Goal: Navigation & Orientation: Find specific page/section

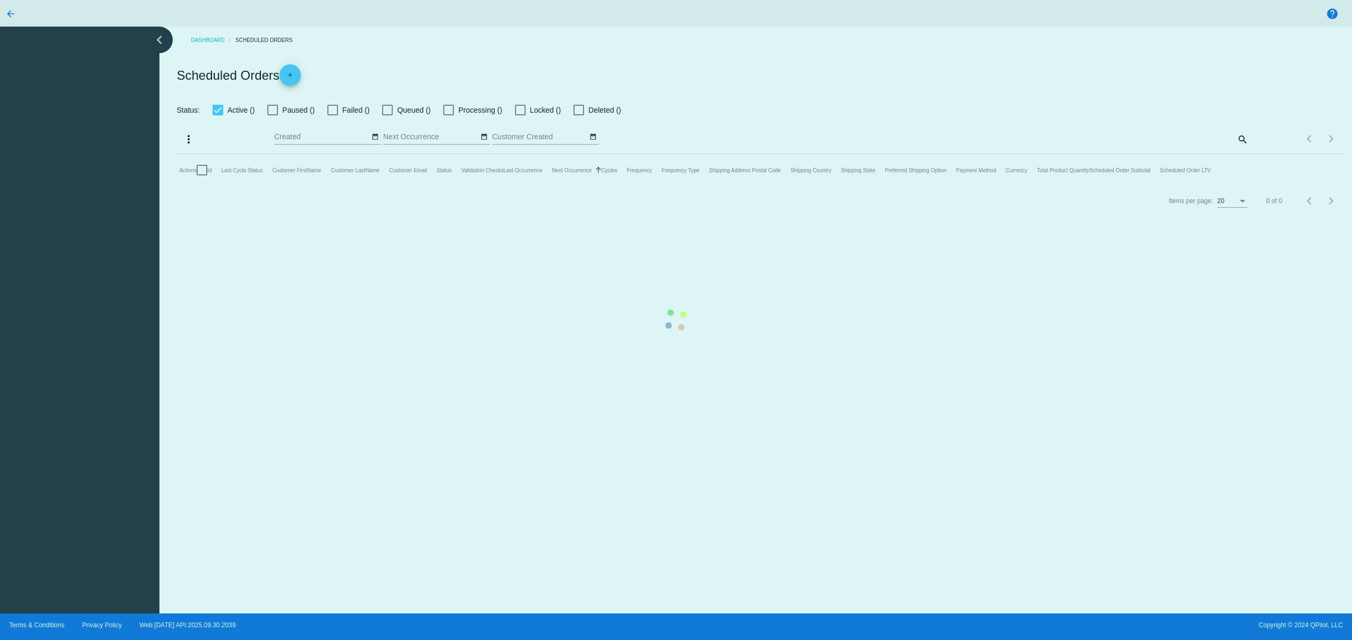
click at [424, 186] on mat-table "Actions Id Last Cycle Status Customer FirstName Customer LastName Customer Emai…" at bounding box center [760, 170] width 1172 height 32
drag, startPoint x: 723, startPoint y: 474, endPoint x: 796, endPoint y: 422, distance: 89.5
click at [723, 186] on mat-table "Actions Id Last Cycle Status Customer FirstName Customer LastName Customer Emai…" at bounding box center [760, 170] width 1172 height 32
click at [387, 186] on mat-table "Actions Id Last Cycle Status Customer FirstName Customer LastName Customer Emai…" at bounding box center [760, 170] width 1172 height 32
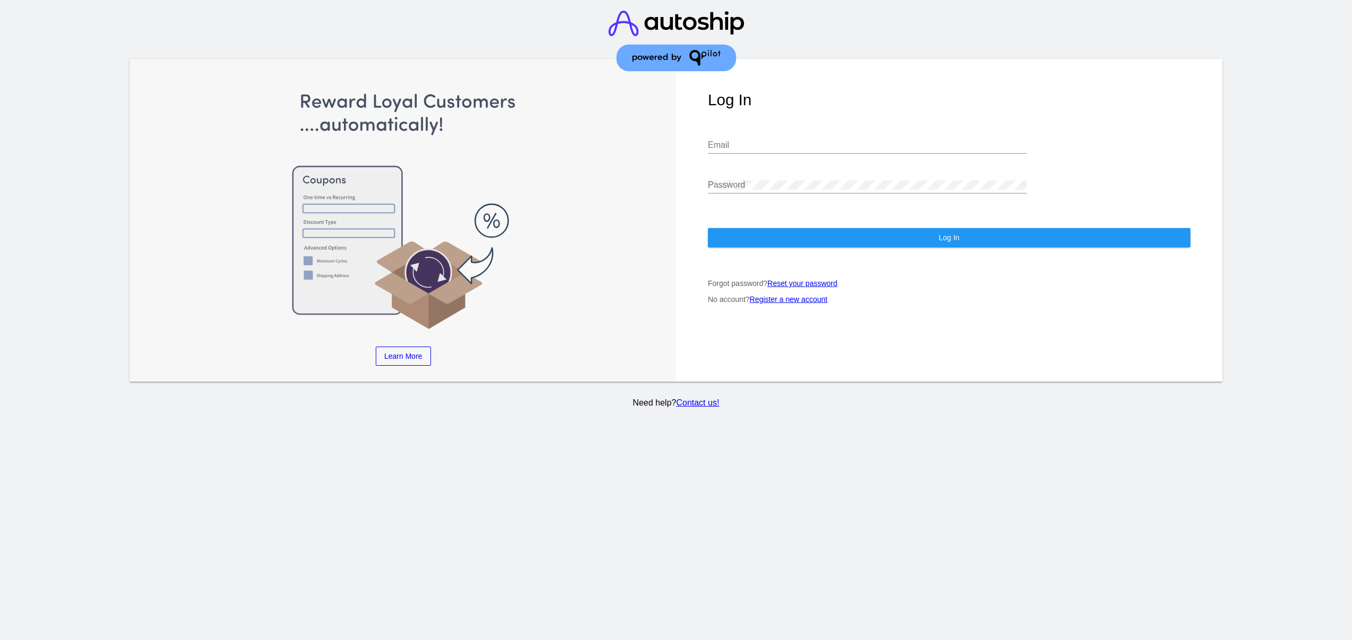
type input "[EMAIL_ADDRESS][DOMAIN_NAME]"
click at [1071, 228] on button "Log In" at bounding box center [949, 237] width 483 height 19
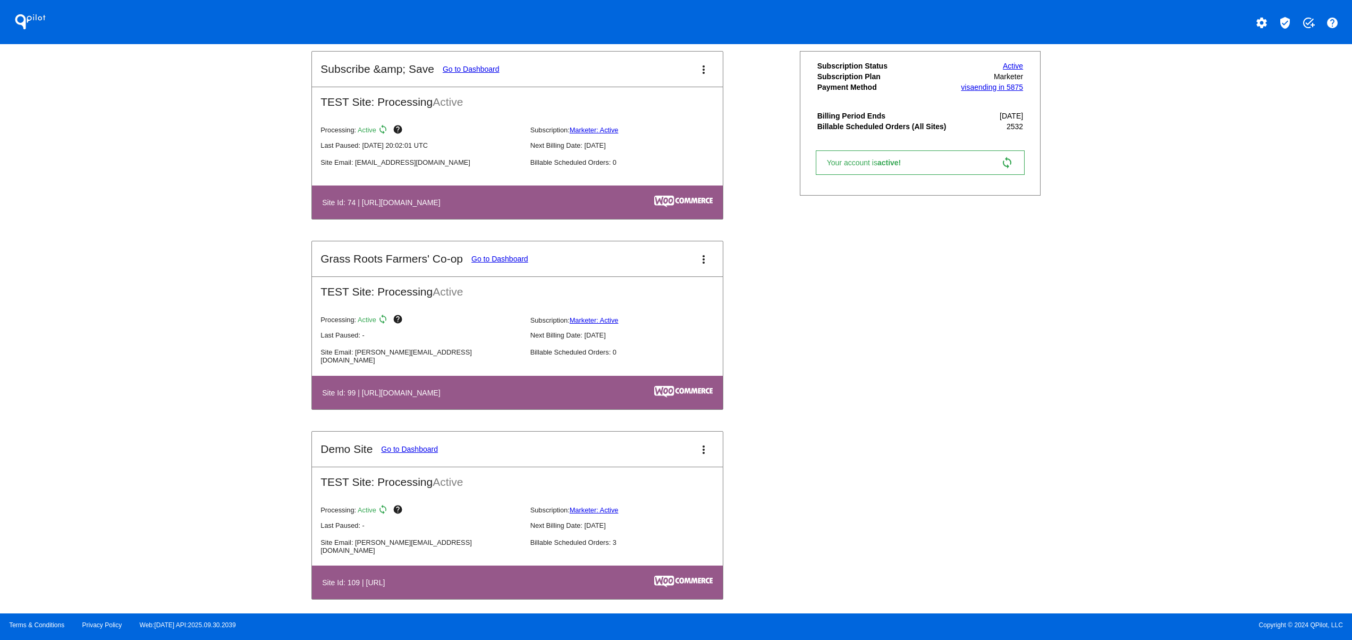
scroll to position [1063, 0]
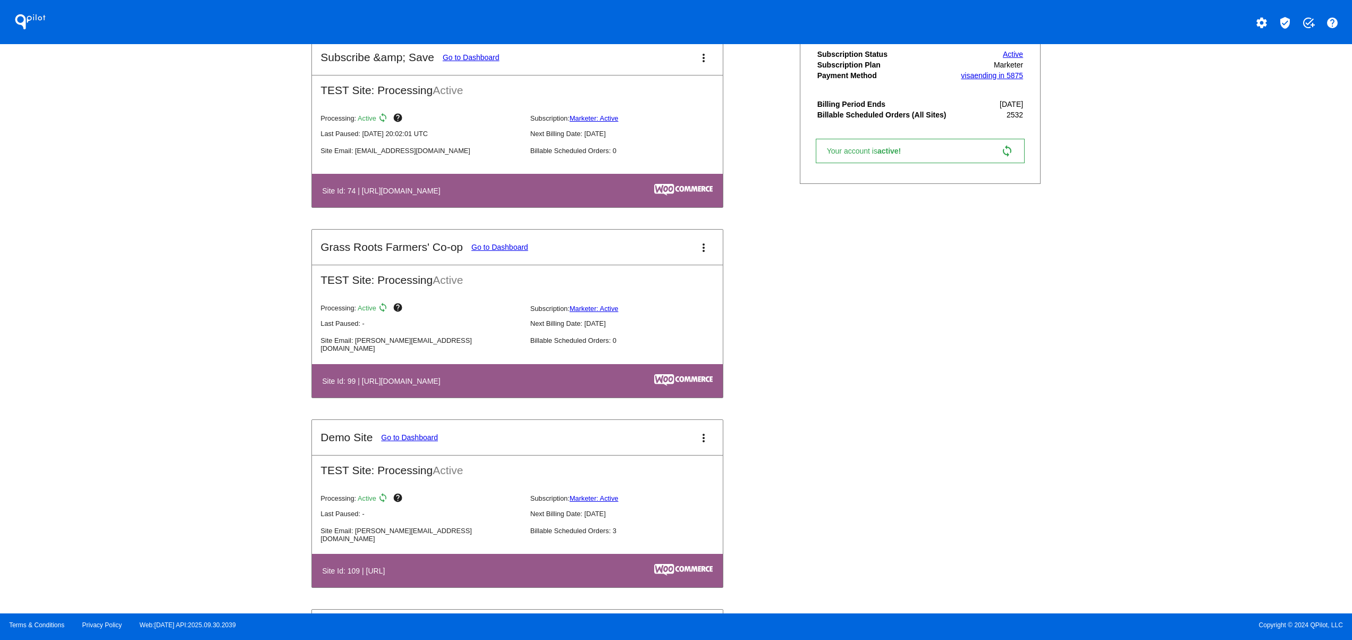
drag, startPoint x: 359, startPoint y: 394, endPoint x: 486, endPoint y: 394, distance: 126.5
click at [458, 388] on th "Site Id: 99 | [URL][DOMAIN_NAME]" at bounding box center [454, 381] width 264 height 14
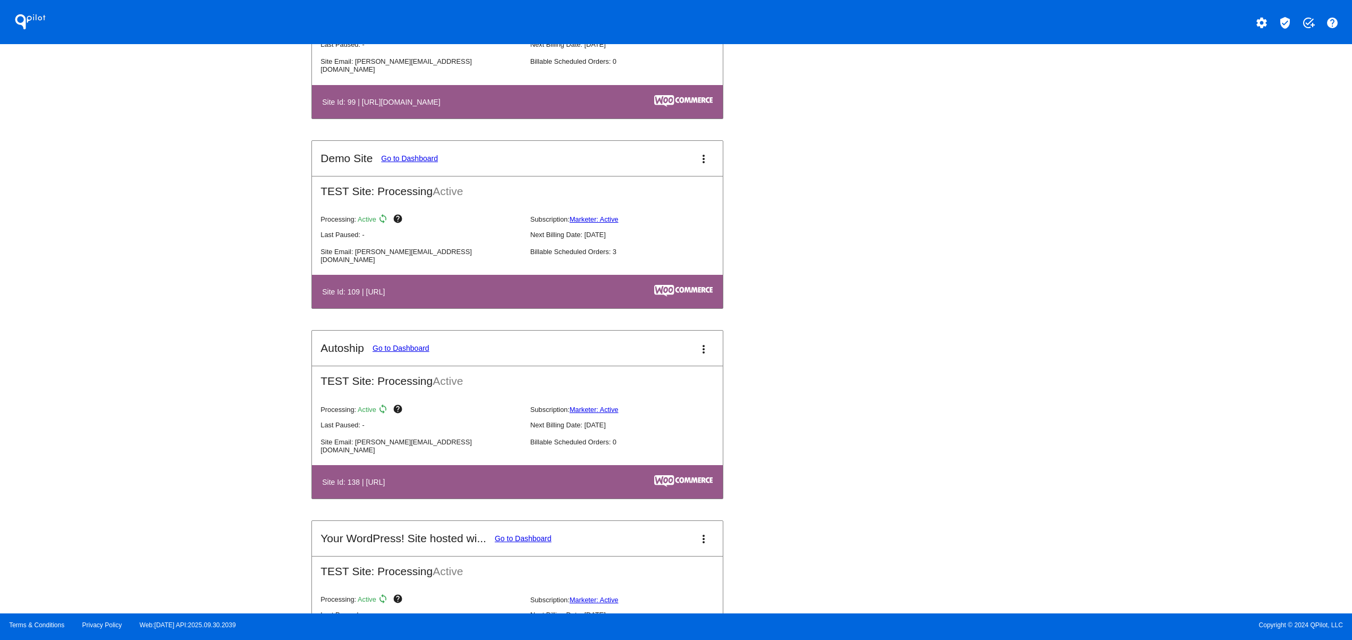
scroll to position [1488, 0]
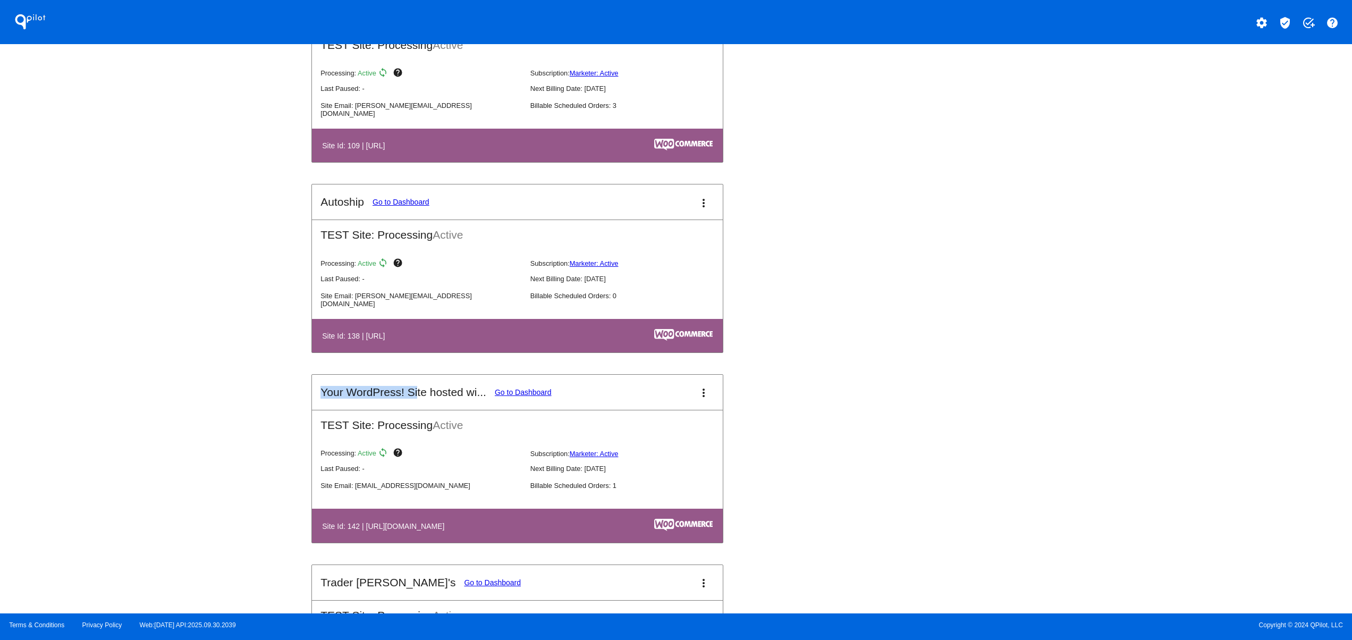
drag, startPoint x: 401, startPoint y: 395, endPoint x: 416, endPoint y: 395, distance: 14.9
click at [416, 395] on mat-card-header "Your WordPress! Site hosted wi... Go to Dashboard more_vert" at bounding box center [517, 392] width 411 height 35
click at [251, 435] on div "QPilot settings verified_user add_task help Connected Sites and Apps Get Starte…" at bounding box center [676, 306] width 1352 height 613
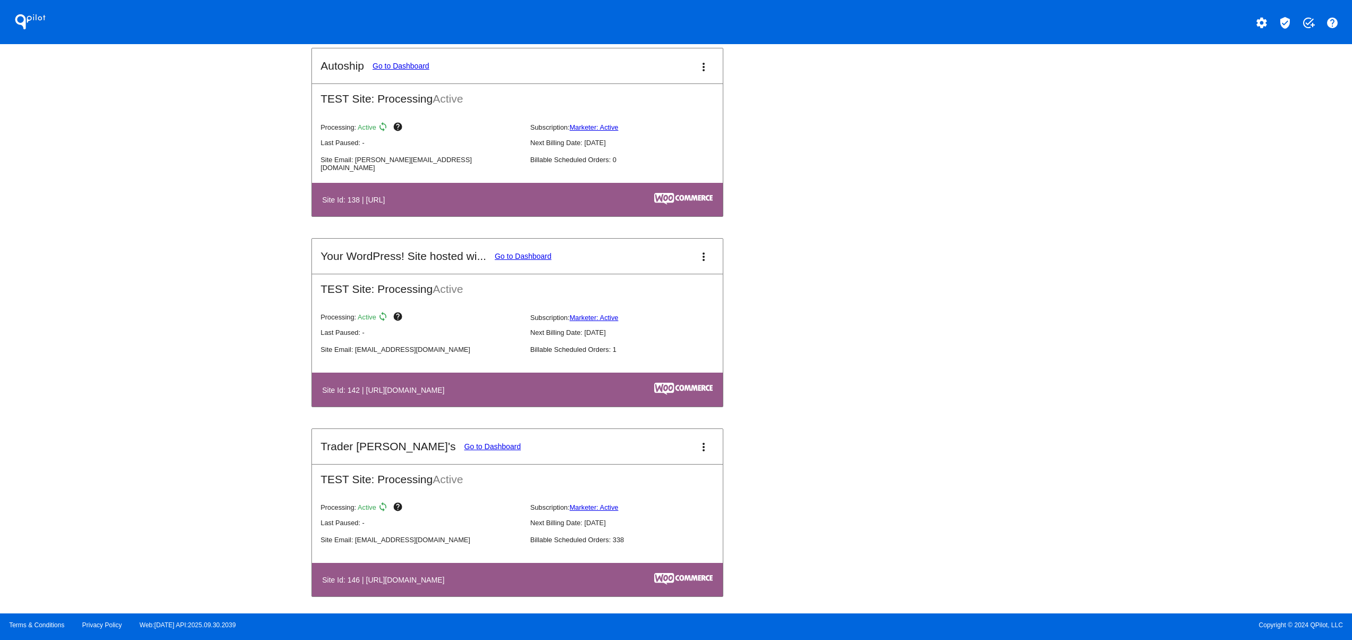
scroll to position [1701, 0]
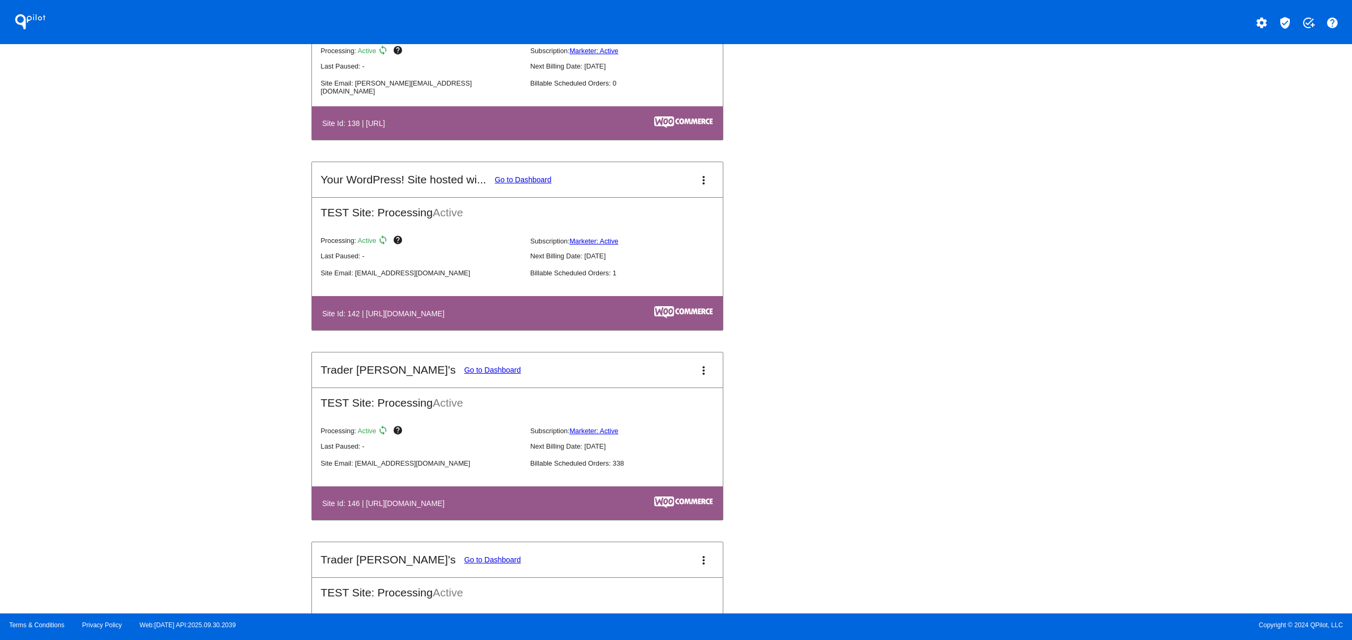
click at [1265, 26] on mat-icon "settings" at bounding box center [1261, 22] width 13 height 13
click at [1242, 79] on button "person Log out" at bounding box center [1222, 79] width 102 height 26
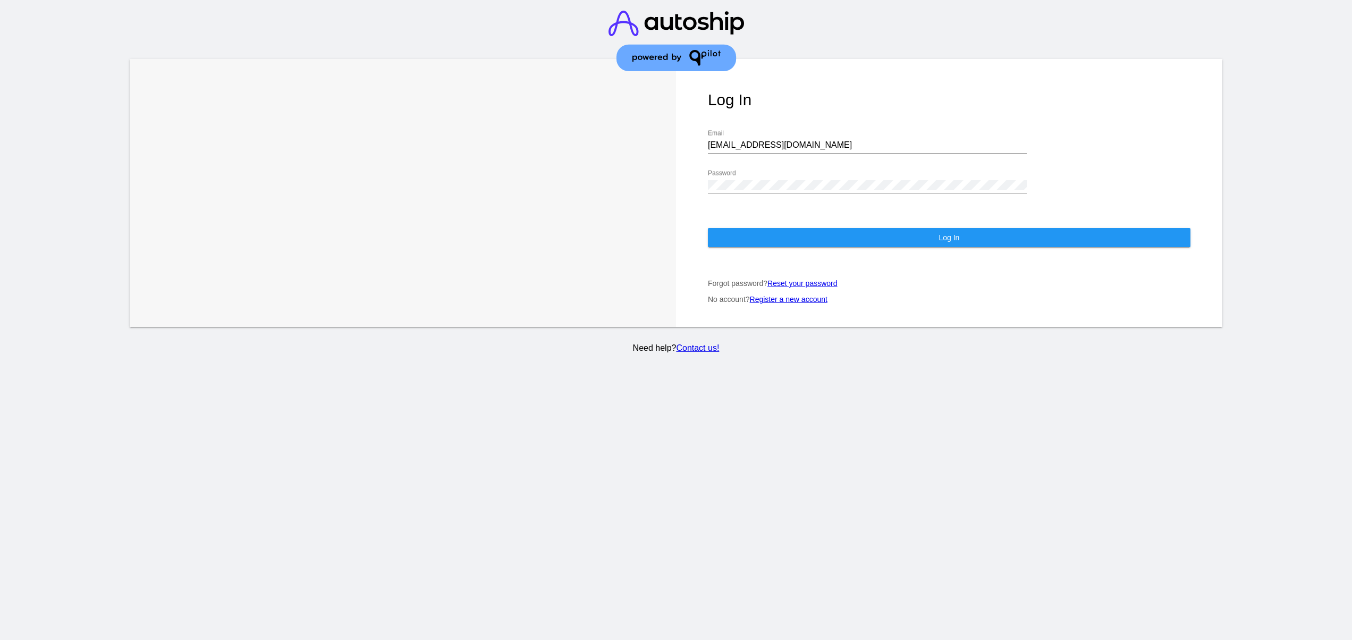
click at [804, 130] on div "[EMAIL_ADDRESS][DOMAIN_NAME] Email" at bounding box center [867, 142] width 319 height 24
click at [804, 140] on input "[EMAIL_ADDRESS][DOMAIN_NAME]" at bounding box center [867, 145] width 319 height 10
type input "[EMAIL_ADDRESS][DOMAIN_NAME]"
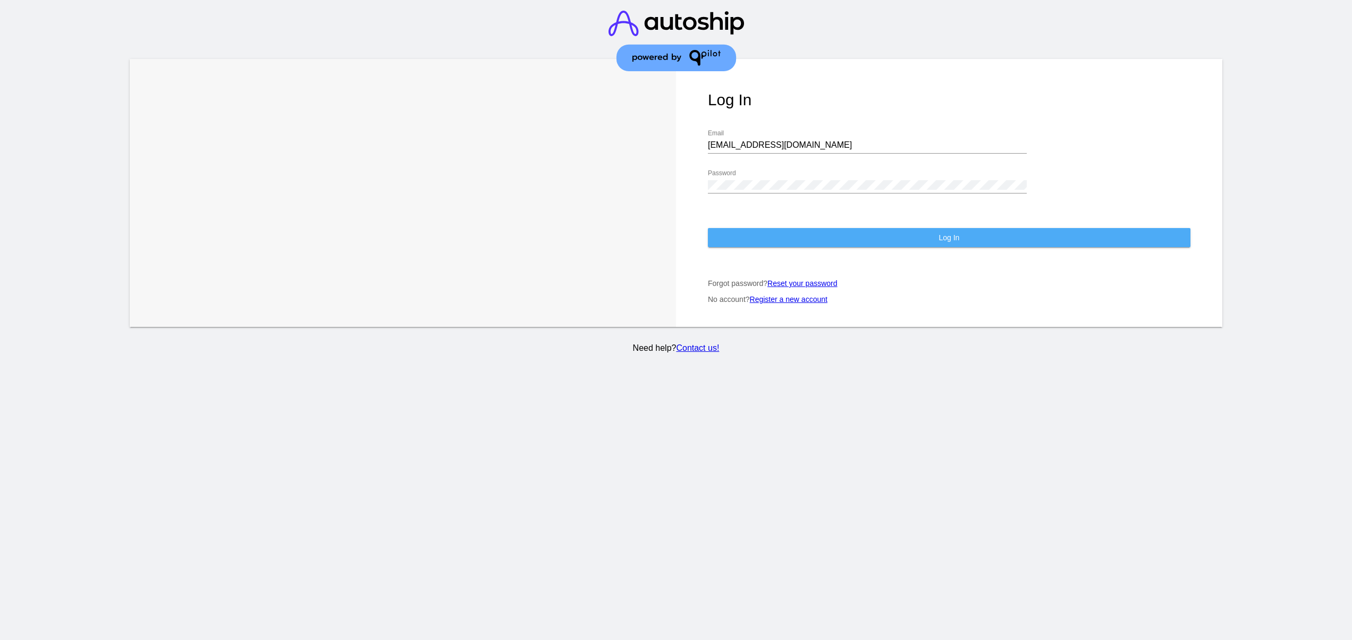
click at [747, 228] on button "Log In" at bounding box center [949, 237] width 483 height 19
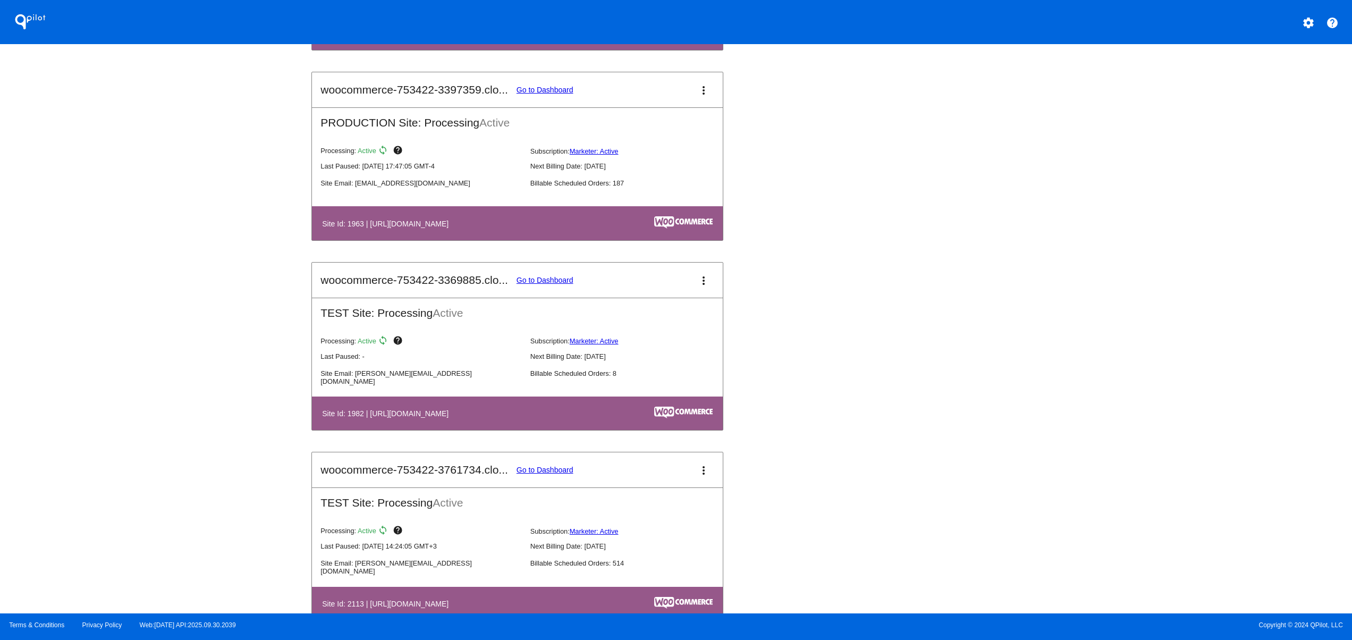
scroll to position [850, 0]
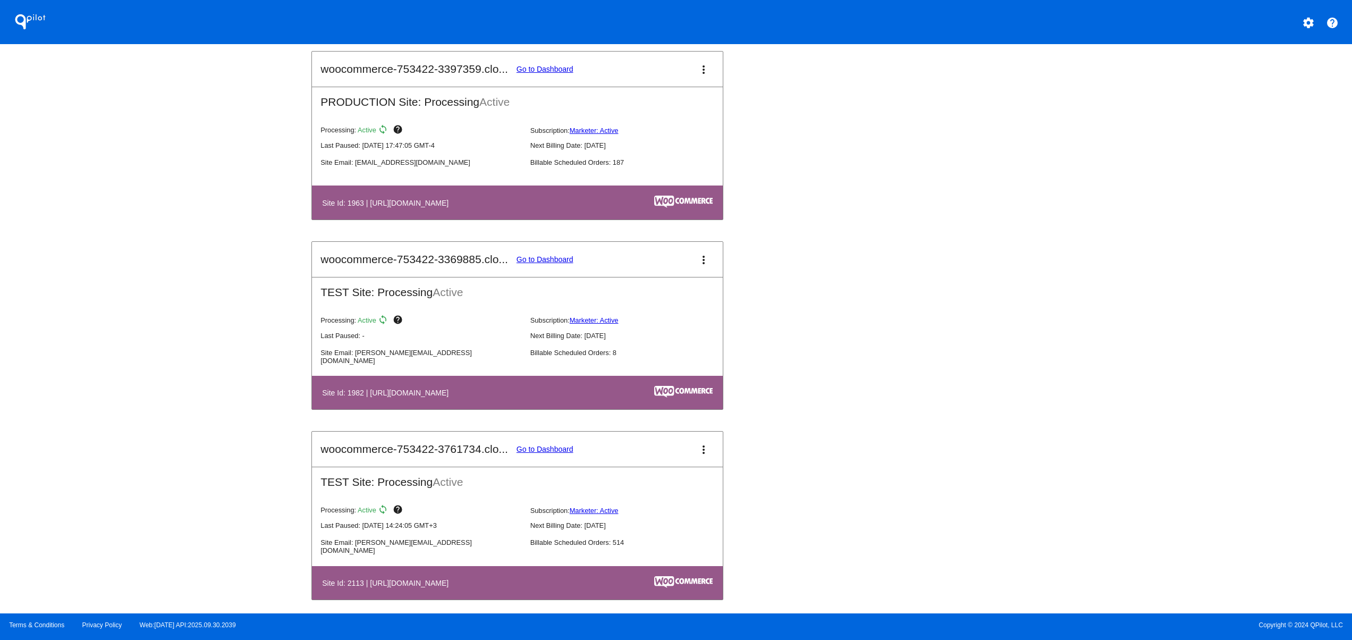
drag, startPoint x: 460, startPoint y: 199, endPoint x: 513, endPoint y: 192, distance: 53.5
click at [494, 195] on table "Site Id: 1963 | [URL][DOMAIN_NAME]" at bounding box center [517, 201] width 411 height 33
click at [546, 73] on link "Go to Dashboard" at bounding box center [545, 69] width 57 height 9
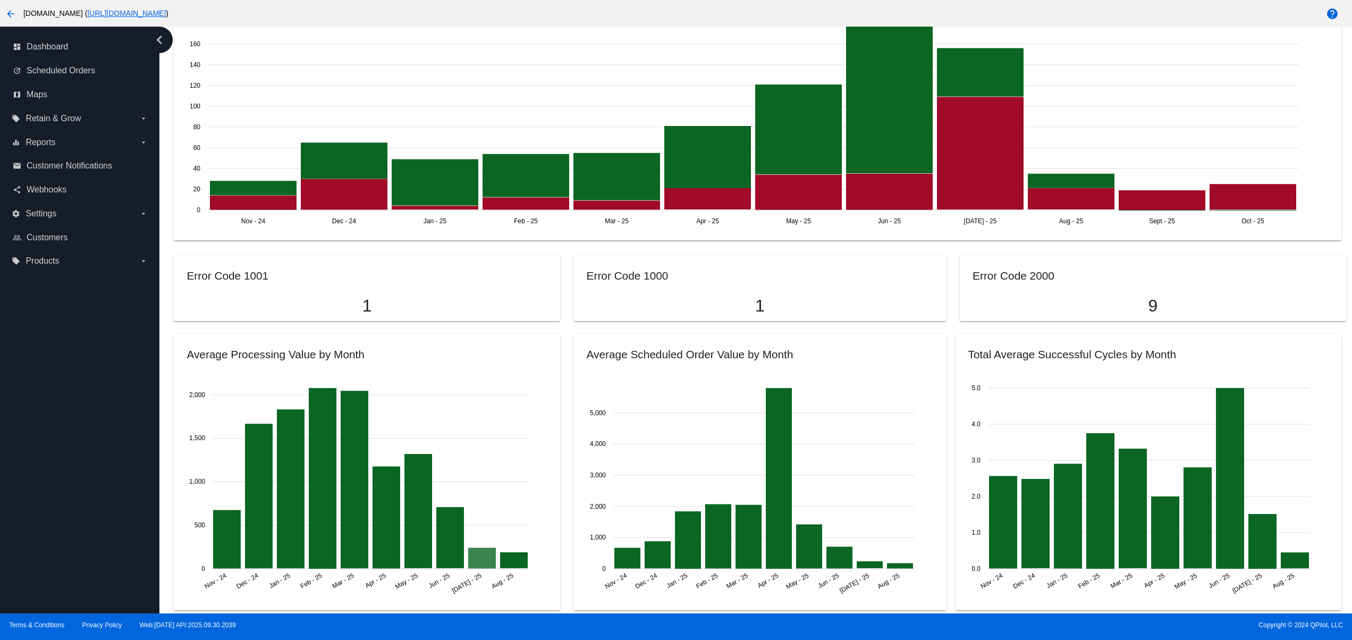
scroll to position [425, 0]
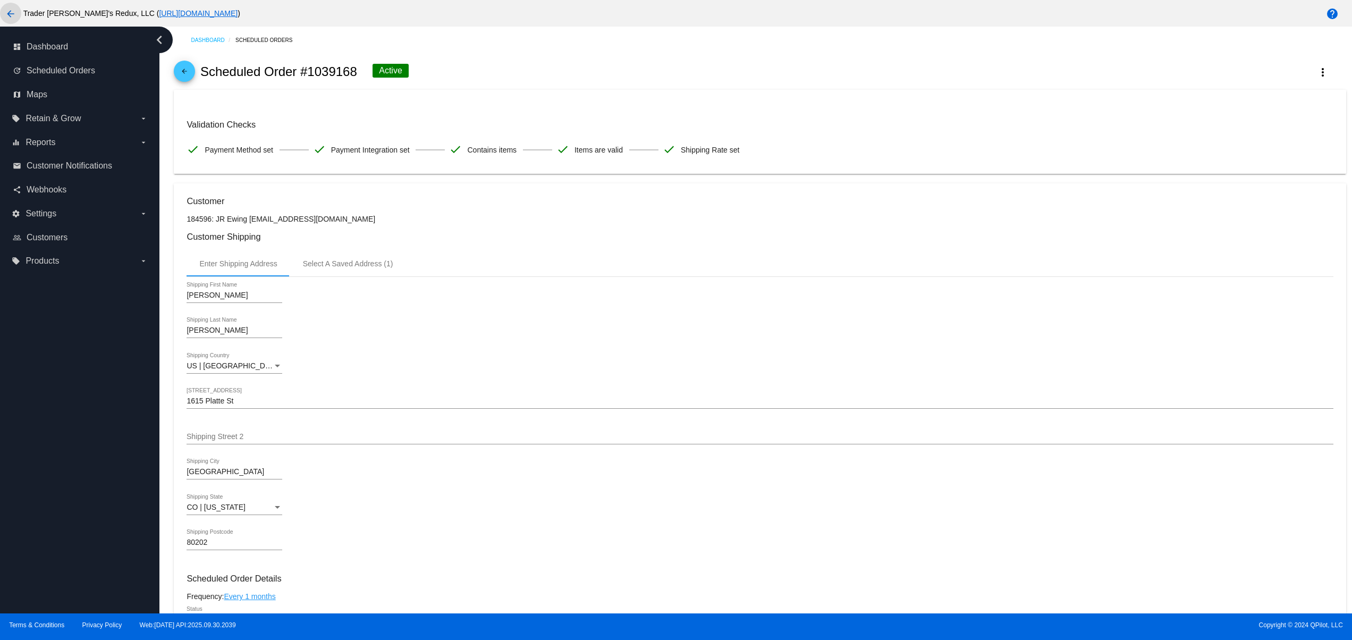
click at [15, 11] on mat-icon "arrow_back" at bounding box center [10, 13] width 13 height 13
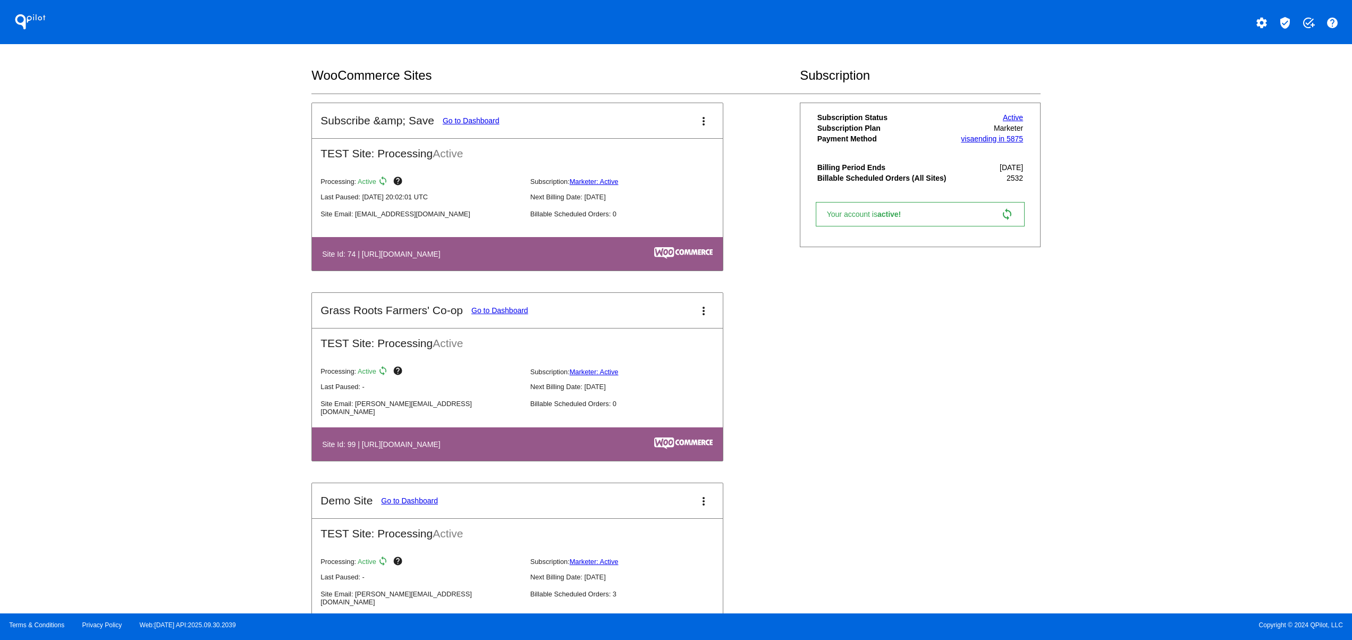
scroll to position [1063, 0]
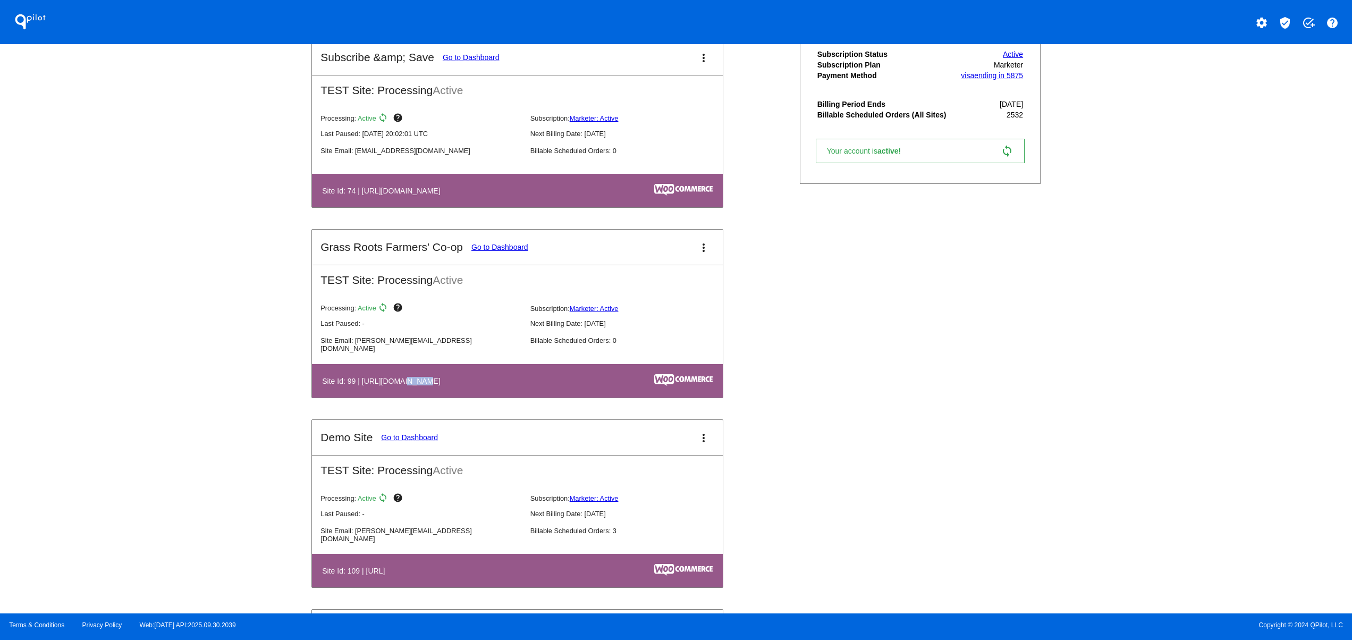
drag, startPoint x: 396, startPoint y: 389, endPoint x: 1094, endPoint y: 255, distance: 710.6
click at [460, 388] on th "Site Id: 99 | [URL][DOMAIN_NAME]" at bounding box center [454, 381] width 264 height 14
click at [1257, 21] on mat-icon "settings" at bounding box center [1261, 22] width 13 height 13
click at [1214, 83] on span "Log out" at bounding box center [1215, 79] width 25 height 9
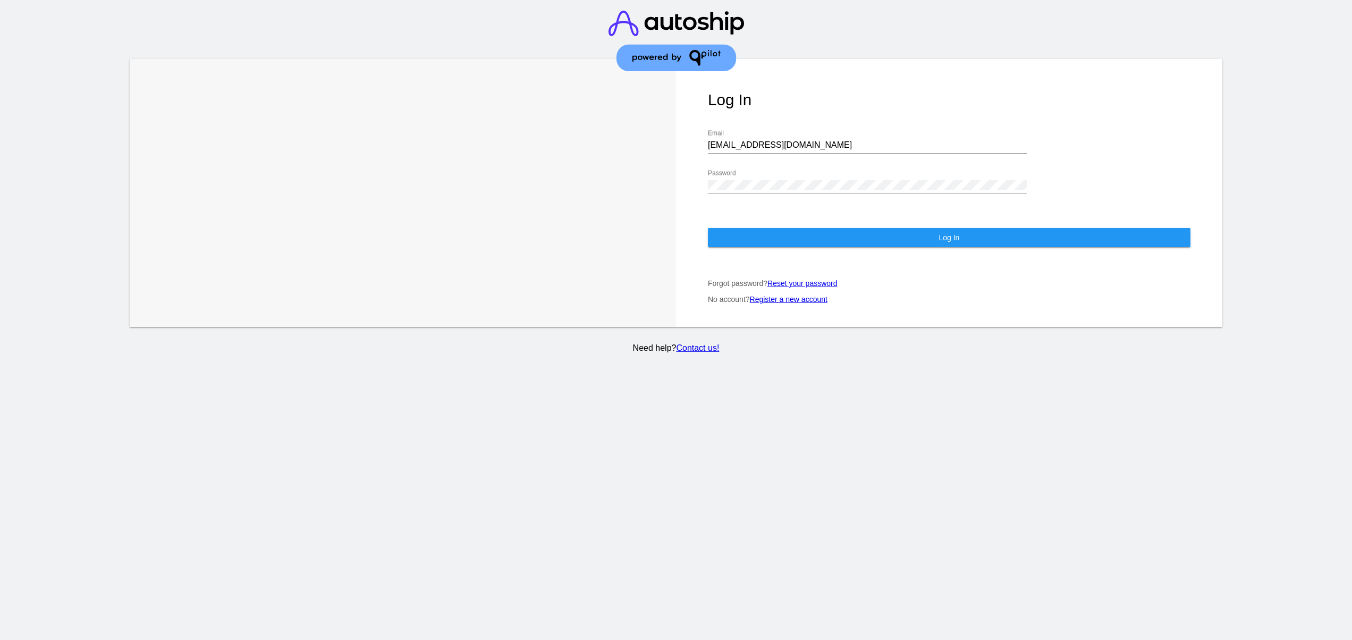
click at [770, 130] on div "[EMAIL_ADDRESS][DOMAIN_NAME] Email" at bounding box center [867, 142] width 319 height 24
click at [770, 140] on input "[EMAIL_ADDRESS][DOMAIN_NAME]" at bounding box center [867, 145] width 319 height 10
type input "[EMAIL_ADDRESS][DOMAIN_NAME]"
click at [850, 237] on button "Log In" at bounding box center [949, 237] width 483 height 19
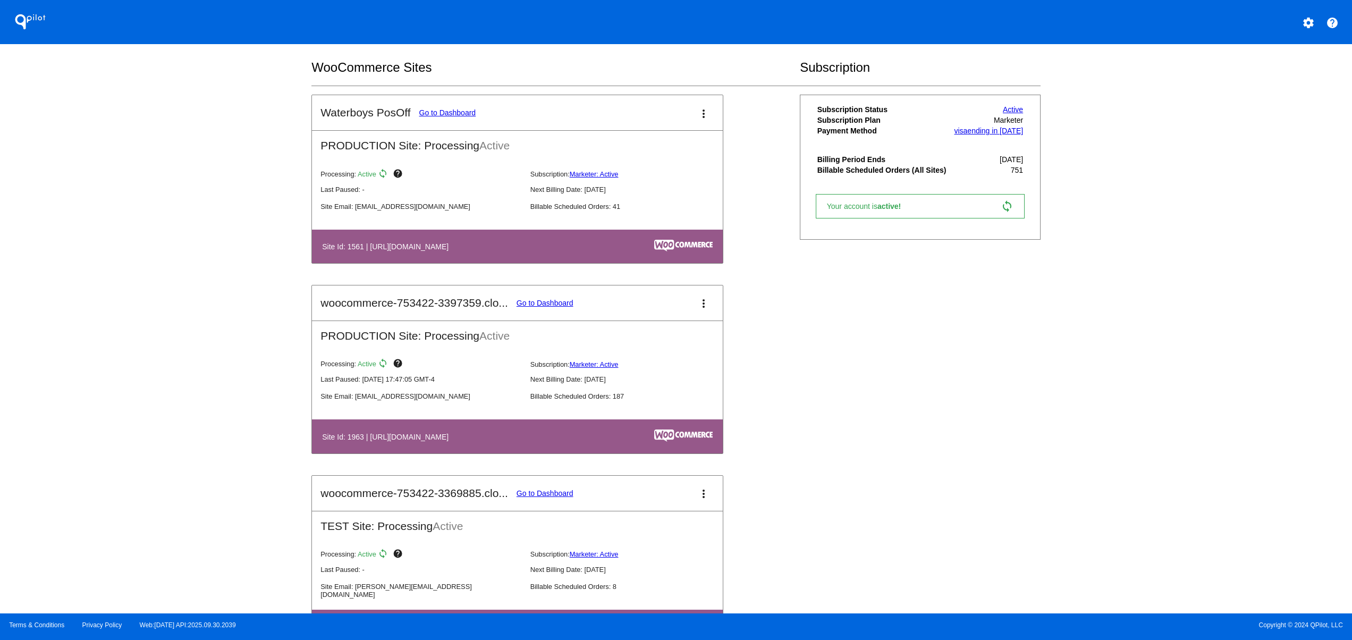
scroll to position [638, 0]
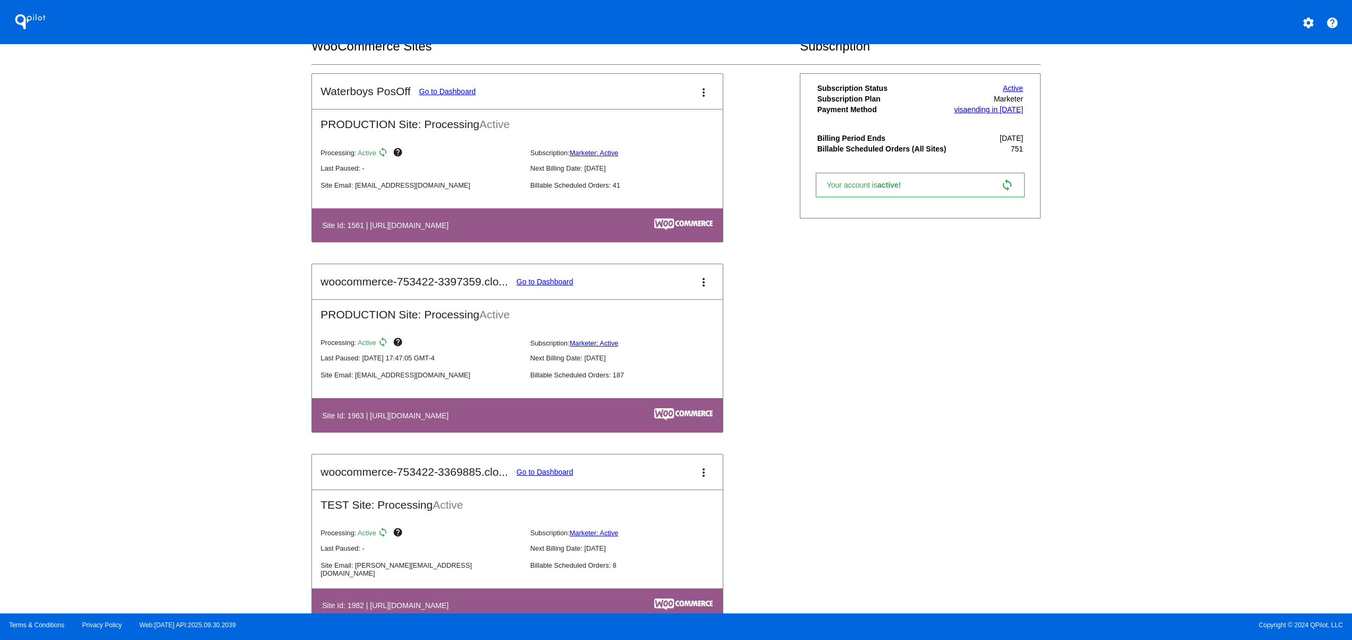
drag, startPoint x: 410, startPoint y: 222, endPoint x: 553, endPoint y: 224, distance: 142.4
click at [531, 219] on table "Site Id: 1561 | [URL][DOMAIN_NAME]" at bounding box center [517, 224] width 411 height 33
drag, startPoint x: 445, startPoint y: 422, endPoint x: 424, endPoint y: 422, distance: 21.3
click at [427, 422] on table "Site Id: 1963 | [URL][DOMAIN_NAME]" at bounding box center [517, 414] width 411 height 33
click at [556, 283] on link "Go to Dashboard" at bounding box center [545, 281] width 57 height 9
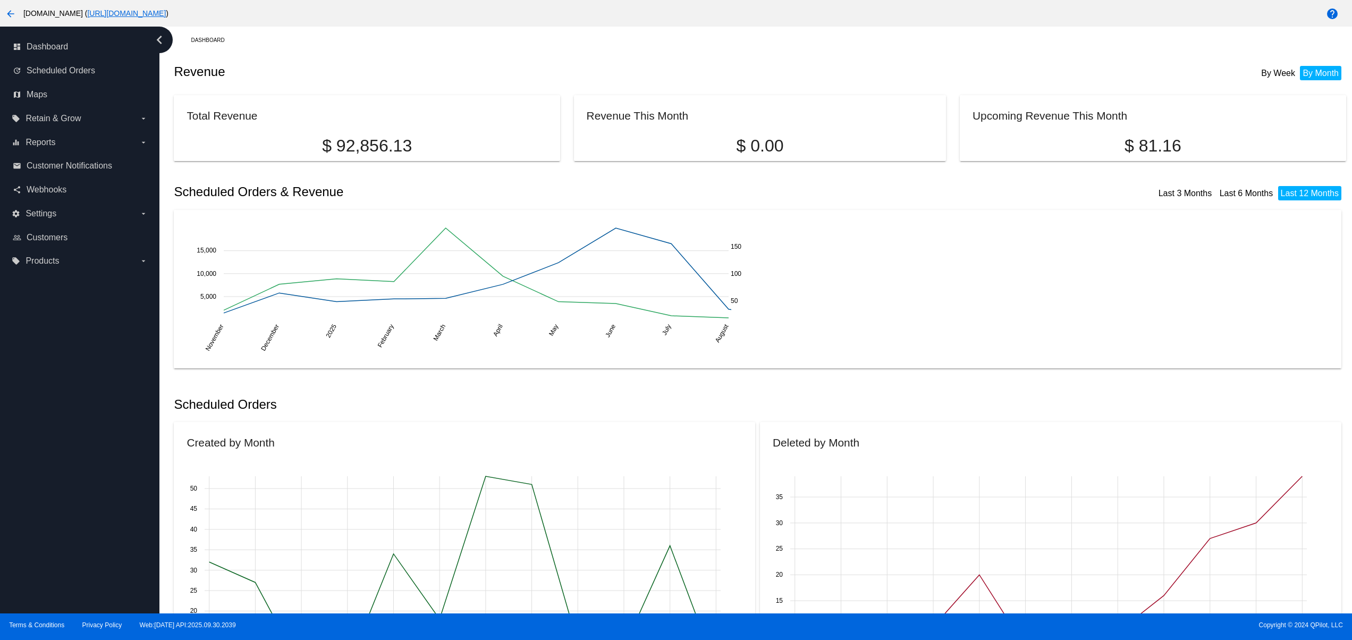
click at [166, 15] on link "[URL][DOMAIN_NAME]" at bounding box center [126, 13] width 79 height 9
